Goal: Find specific page/section: Find specific page/section

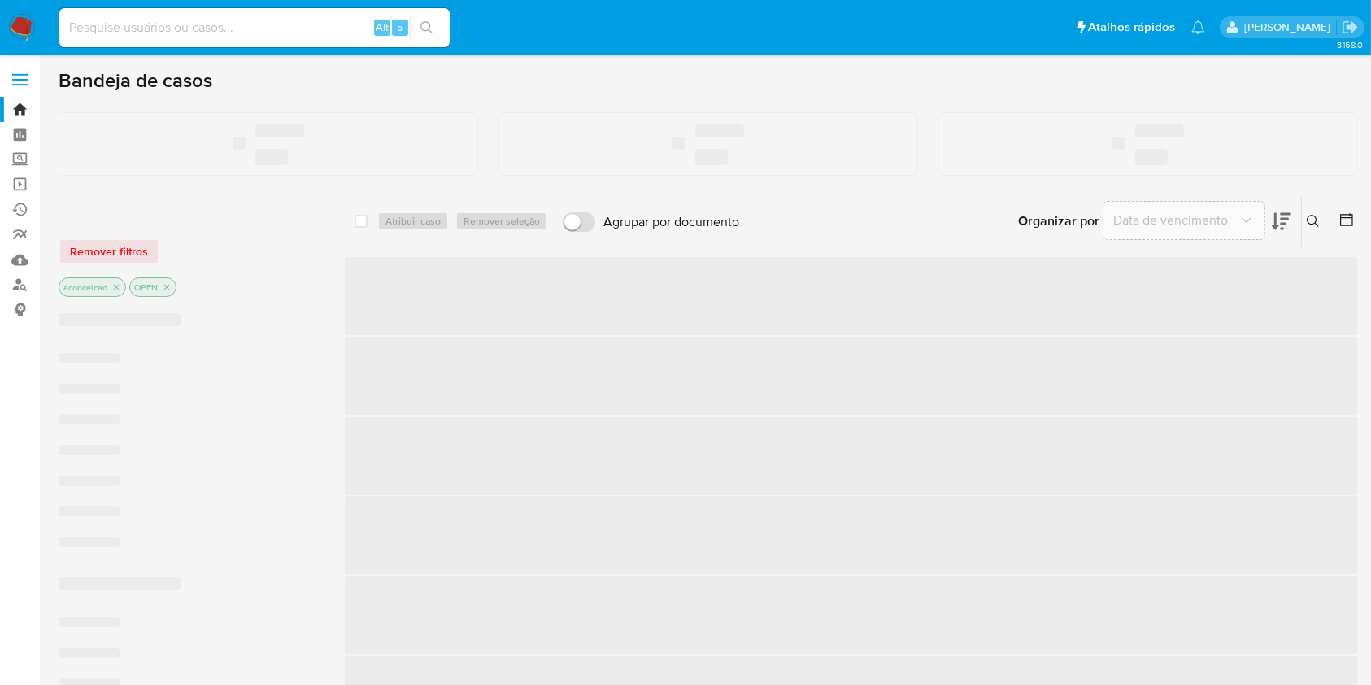
drag, startPoint x: 0, startPoint y: 0, endPoint x: 494, endPoint y: 42, distance: 496.3
click at [494, 42] on ul "Pausado Ver notificaciones Alt s Atalhos rápidos Presiona las siguientes teclas…" at bounding box center [632, 27] width 1162 height 41
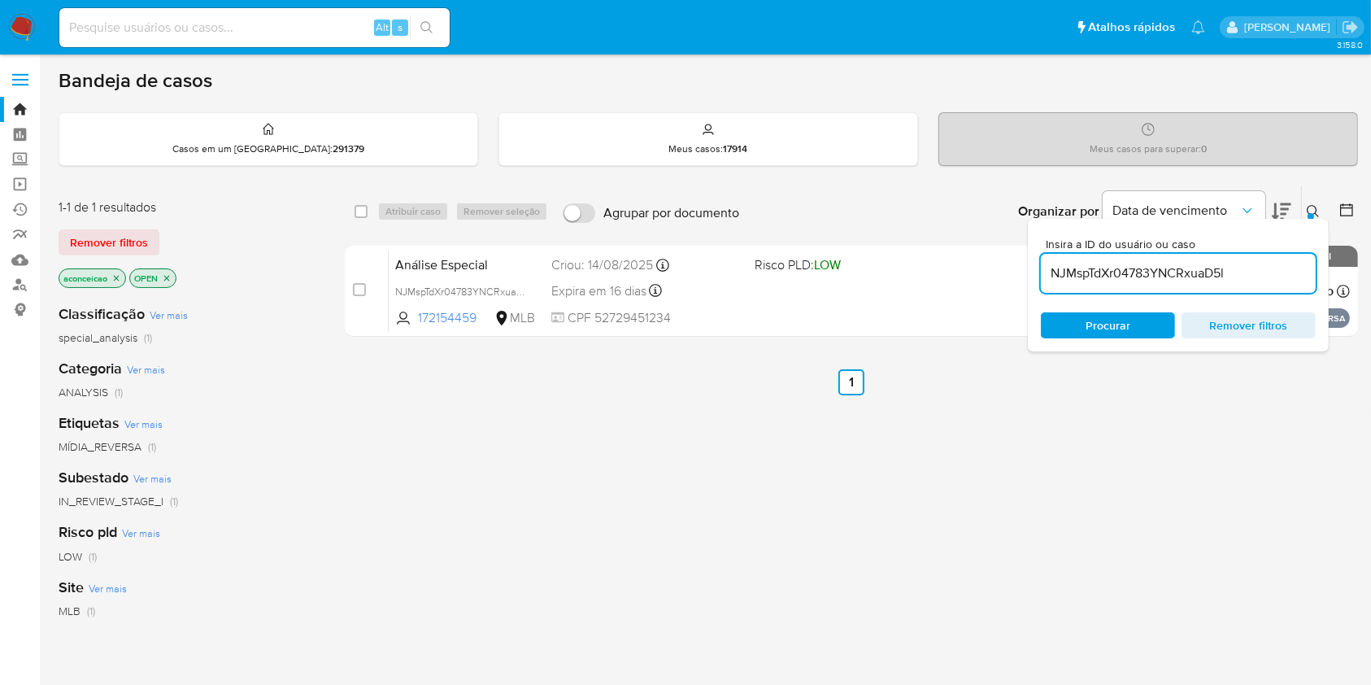
click at [117, 273] on icon "close-filter" at bounding box center [116, 278] width 10 height 10
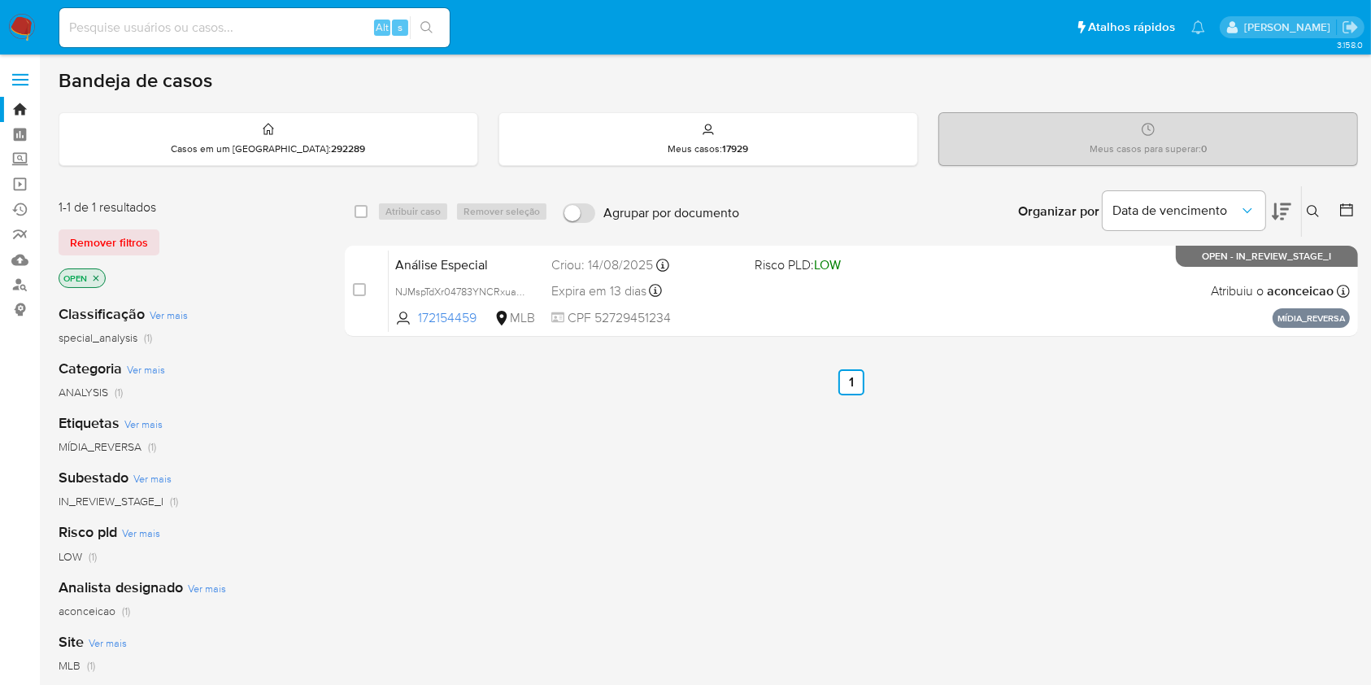
click at [1308, 213] on icon at bounding box center [1313, 211] width 13 height 13
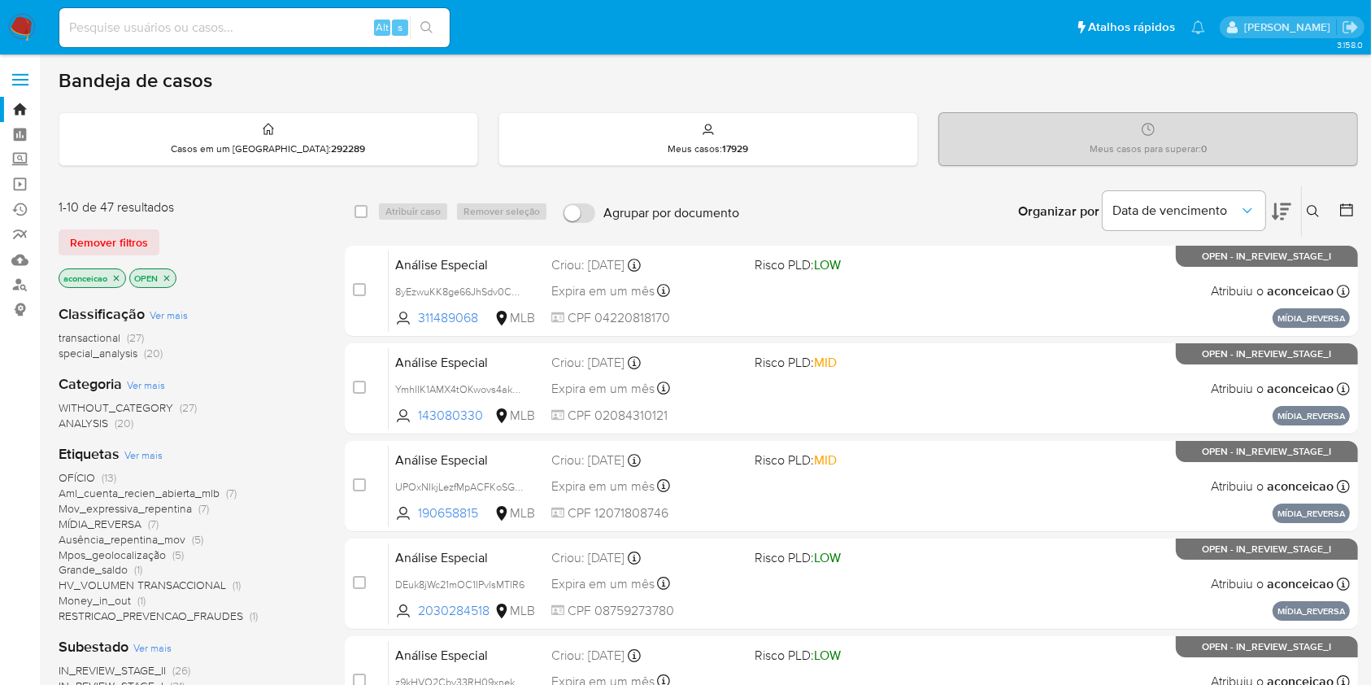
click at [117, 277] on icon "close-filter" at bounding box center [117, 278] width 6 height 6
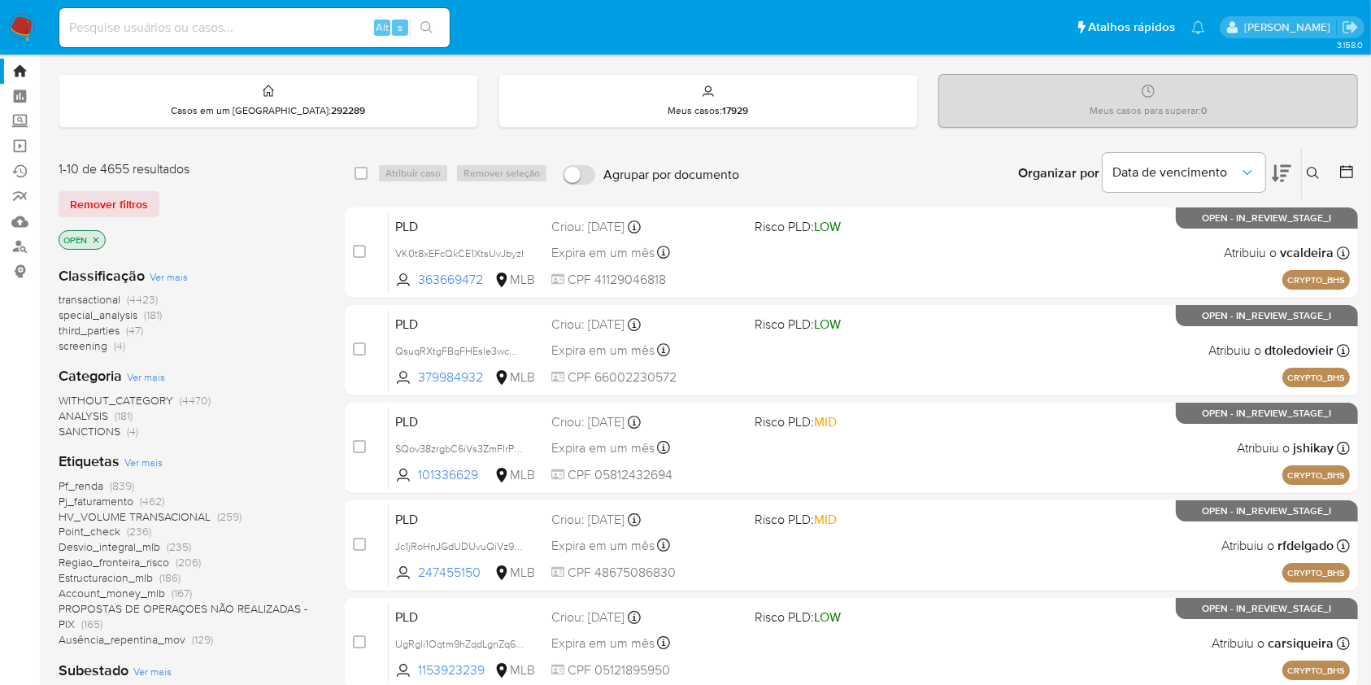
scroll to position [43, 0]
